Goal: Task Accomplishment & Management: Manage account settings

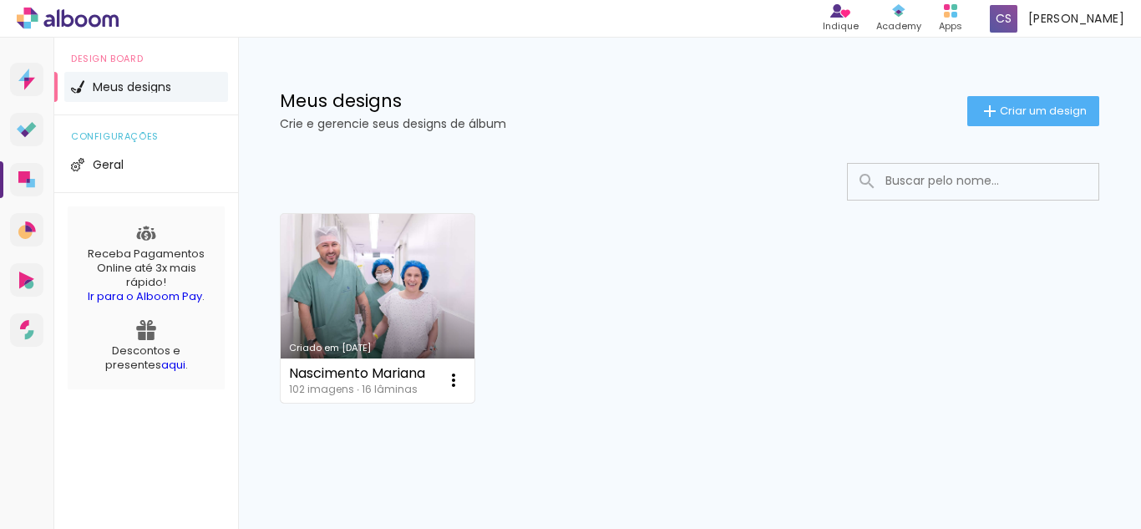
click at [356, 304] on link "Criado em [DATE]" at bounding box center [378, 308] width 194 height 189
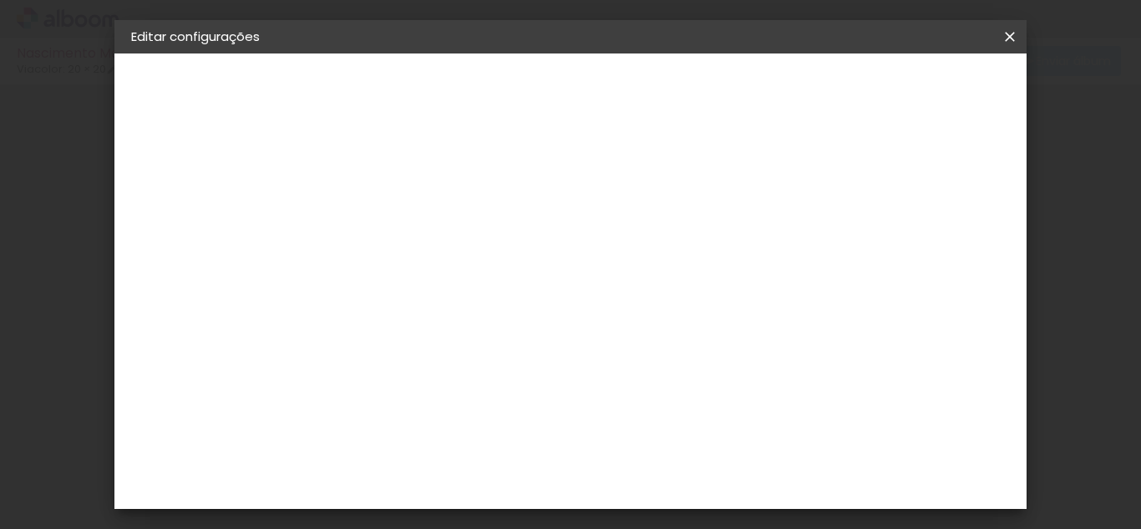
type input "3"
